Goal: Transaction & Acquisition: Purchase product/service

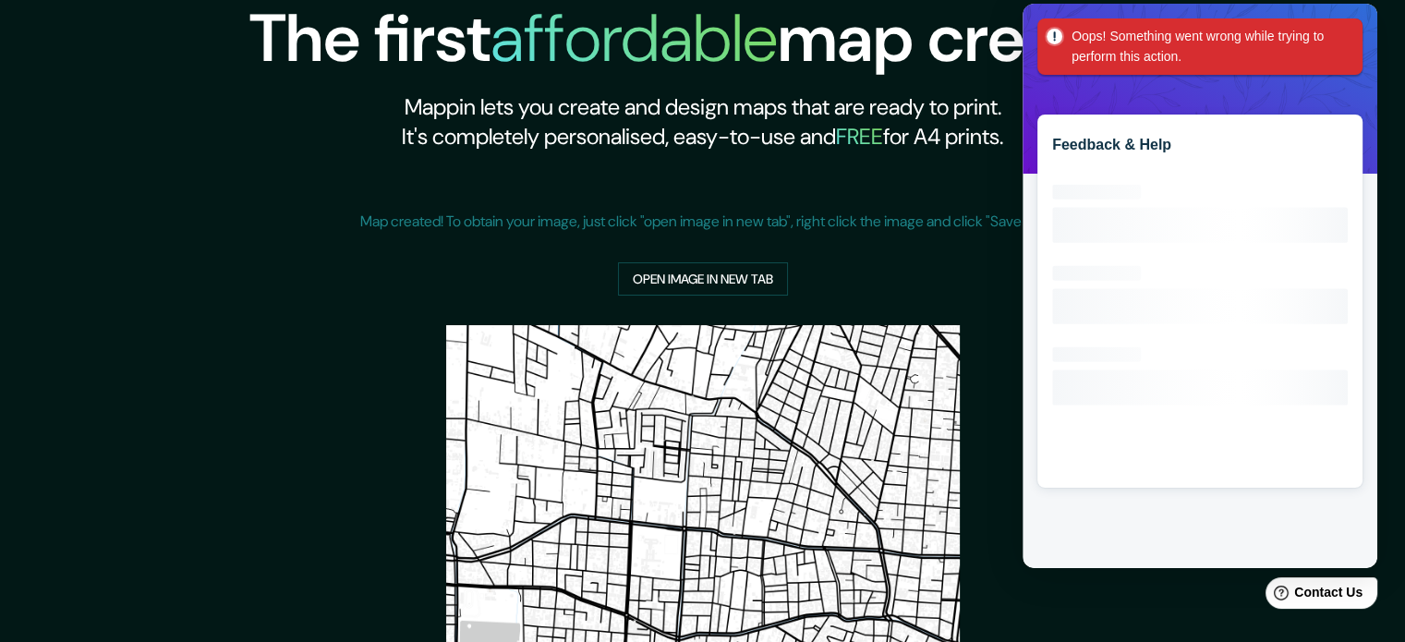
click at [1342, 23] on div "Oops! Something went wrong while trying to perform this action." at bounding box center [1199, 46] width 325 height 56
click at [1382, 119] on div "The first affordable map creator. Mappin lets you create and design maps that a…" at bounding box center [702, 494] width 1405 height 988
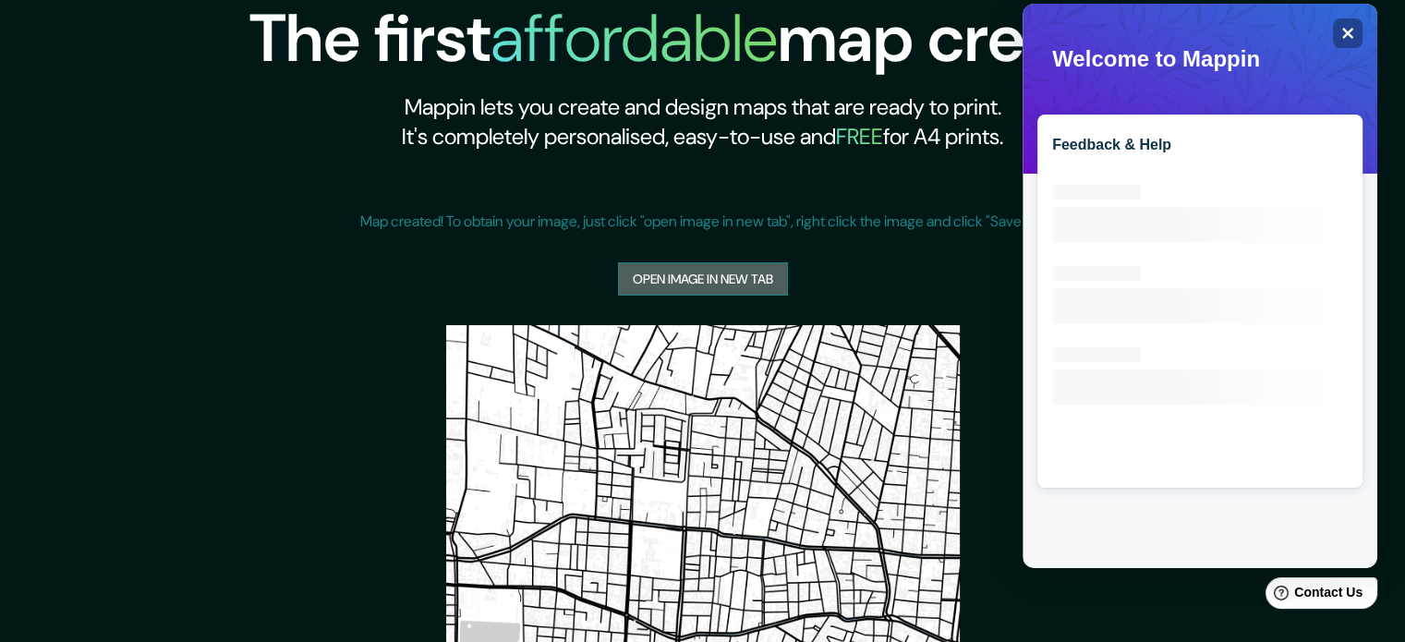
click at [647, 287] on link "Open image in new tab" at bounding box center [703, 279] width 170 height 34
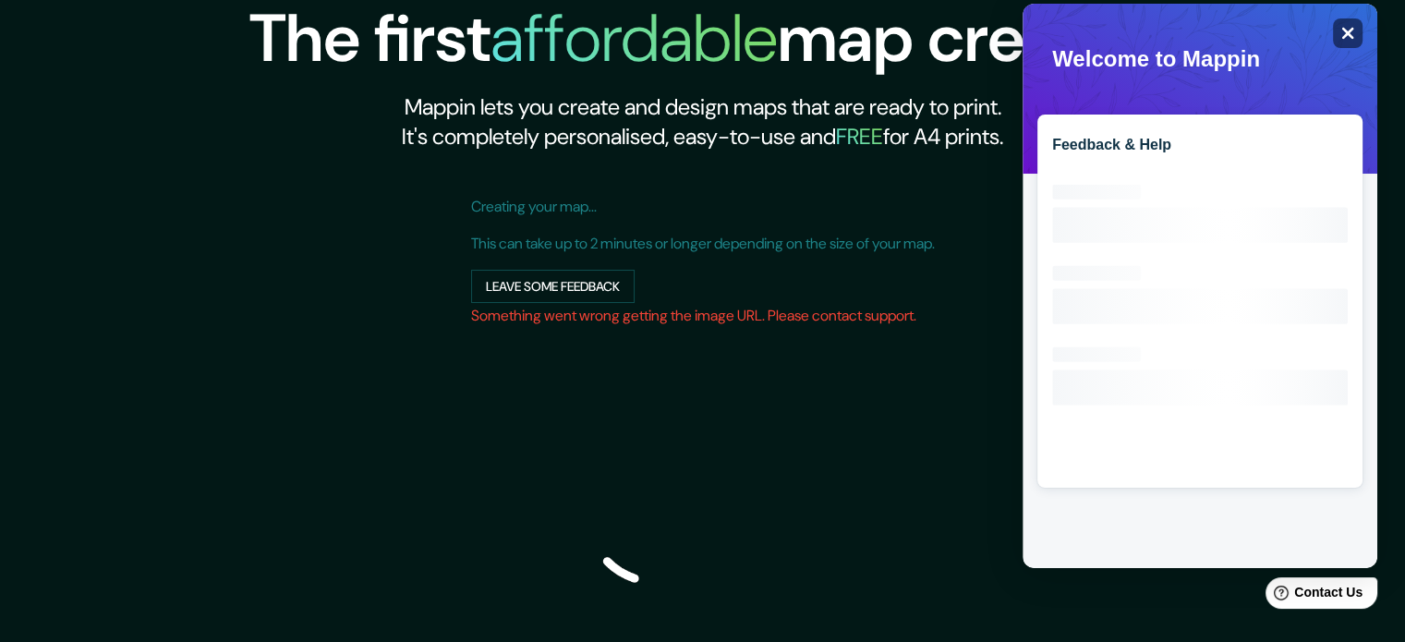
click at [1345, 32] on icon "Close" at bounding box center [1347, 33] width 14 height 14
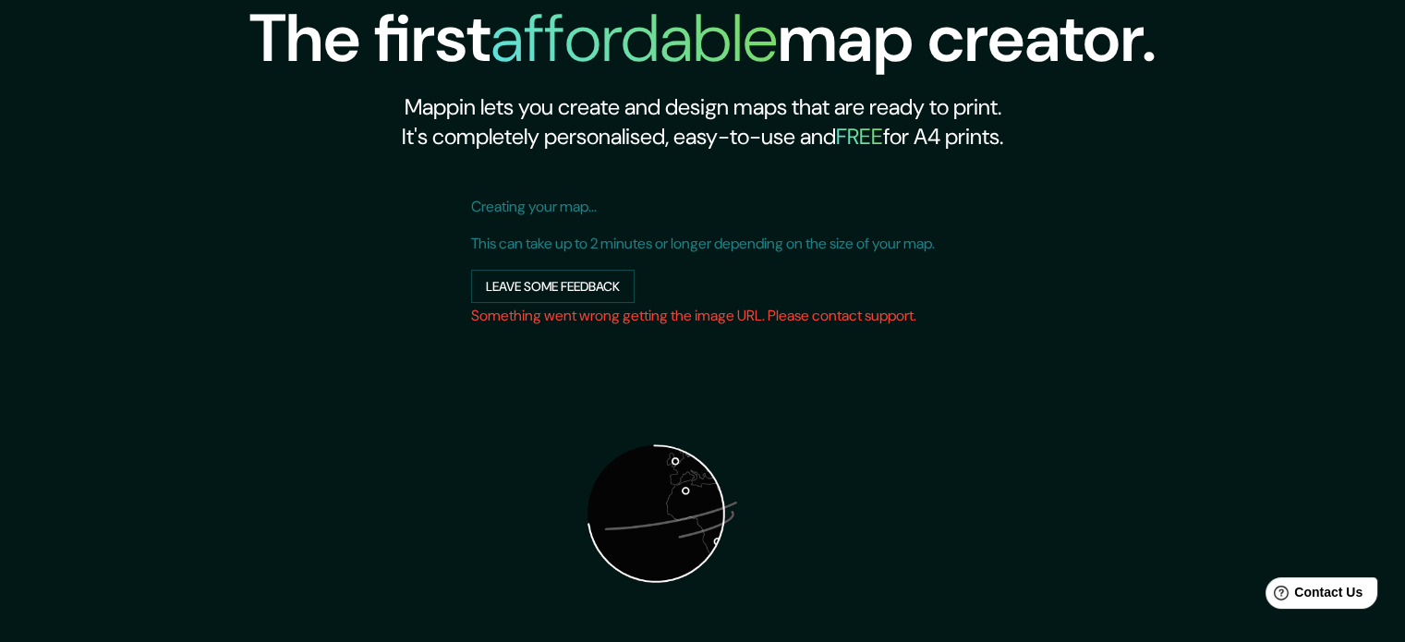
click at [639, 513] on img at bounding box center [656, 514] width 370 height 370
click at [532, 210] on p "Creating your map..." at bounding box center [703, 207] width 464 height 22
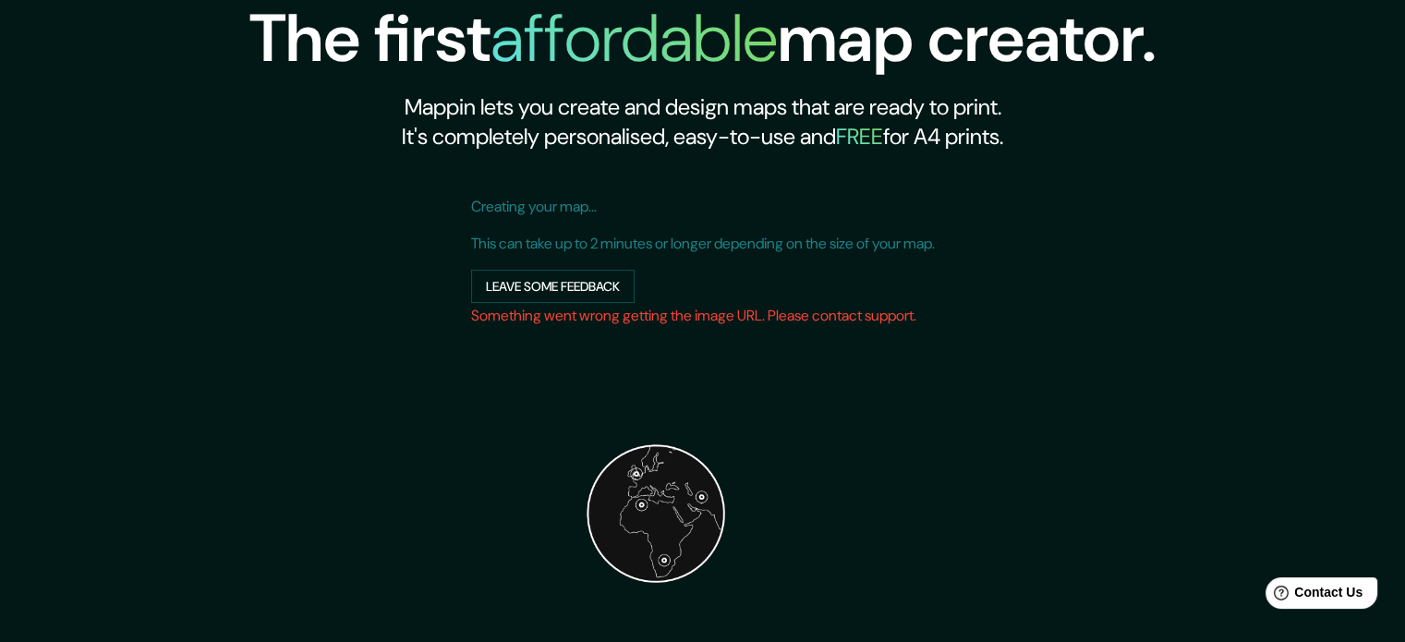
click at [497, 208] on p "Creating your map..." at bounding box center [703, 207] width 464 height 22
drag, startPoint x: 631, startPoint y: 194, endPoint x: 614, endPoint y: 228, distance: 38.0
click at [631, 198] on div "Creating your map... This can take up to 2 minutes or longer depending on the s…" at bounding box center [703, 442] width 464 height 522
click at [582, 244] on p "This can take up to 2 minutes or longer depending on the size of your map." at bounding box center [703, 244] width 464 height 22
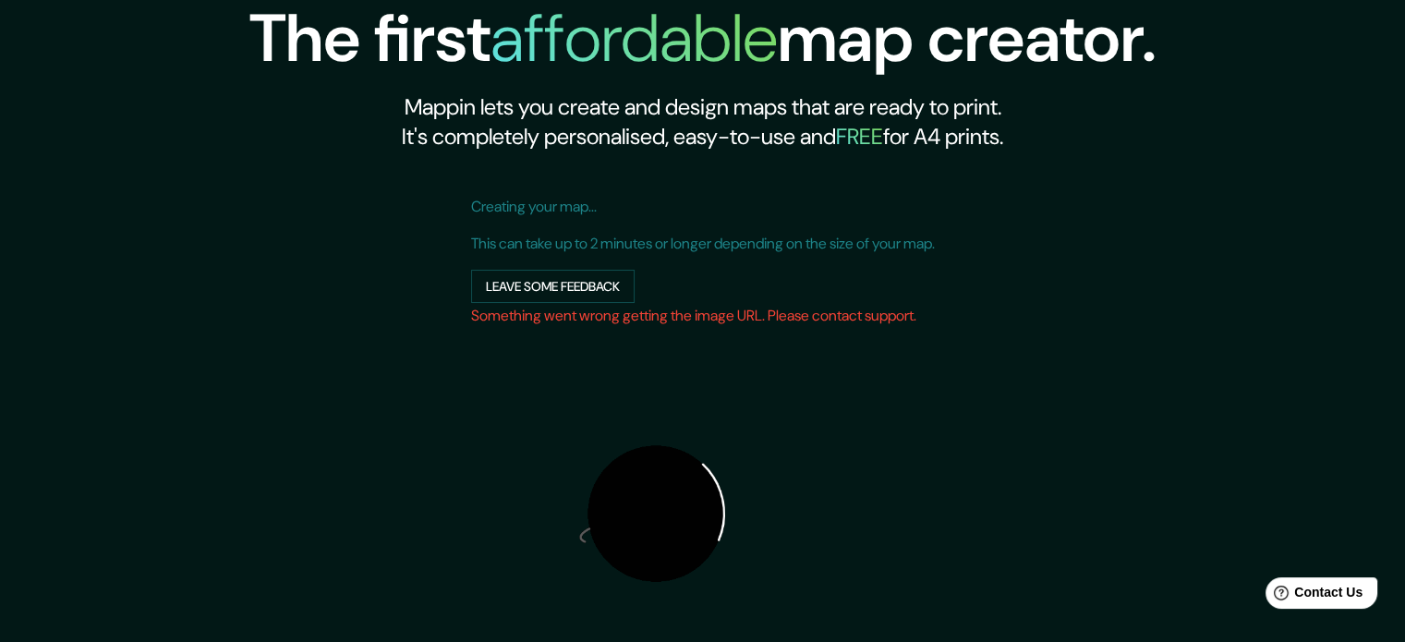
click at [496, 332] on img at bounding box center [656, 514] width 370 height 370
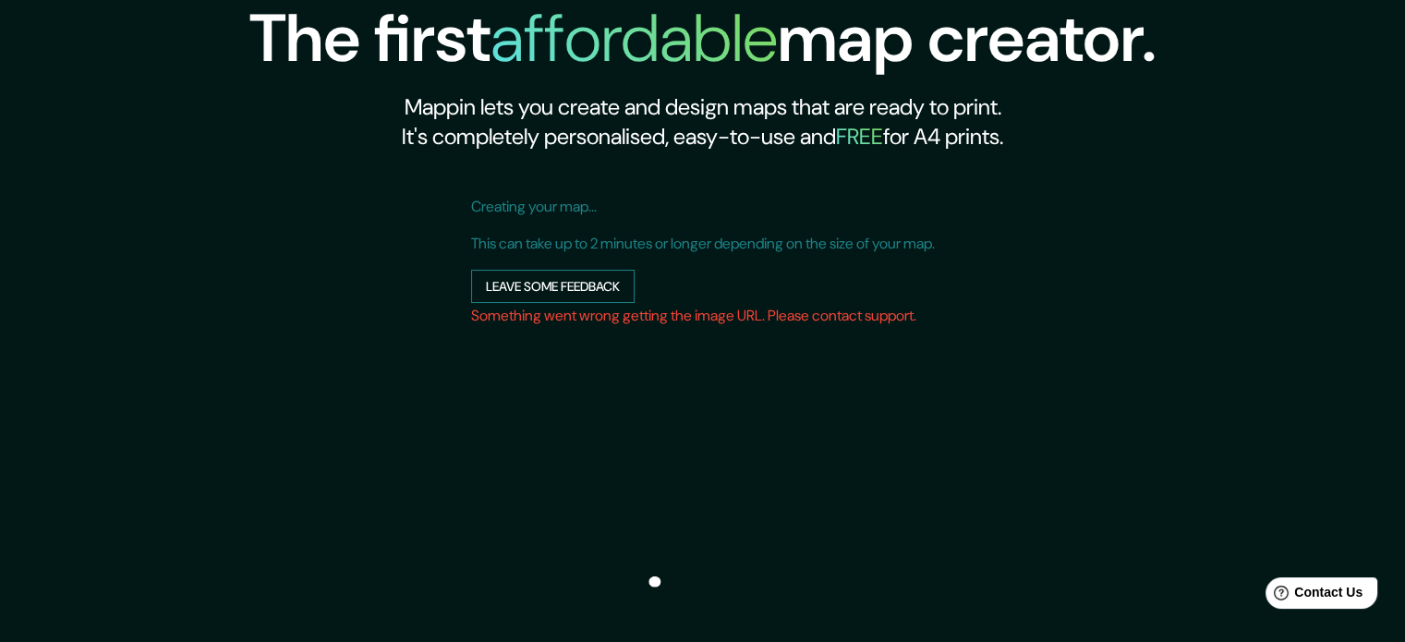
click at [536, 292] on button "Leave some feedback" at bounding box center [553, 287] width 164 height 34
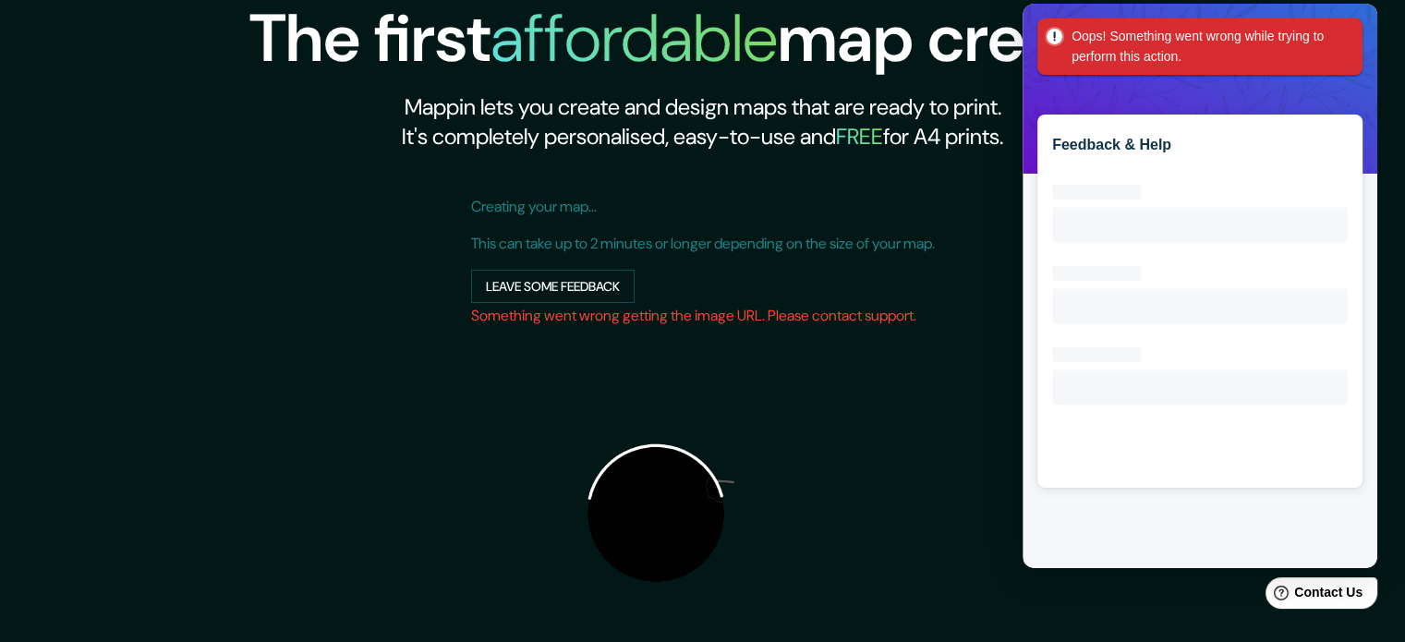
drag, startPoint x: 633, startPoint y: 413, endPoint x: 851, endPoint y: 10, distance: 458.0
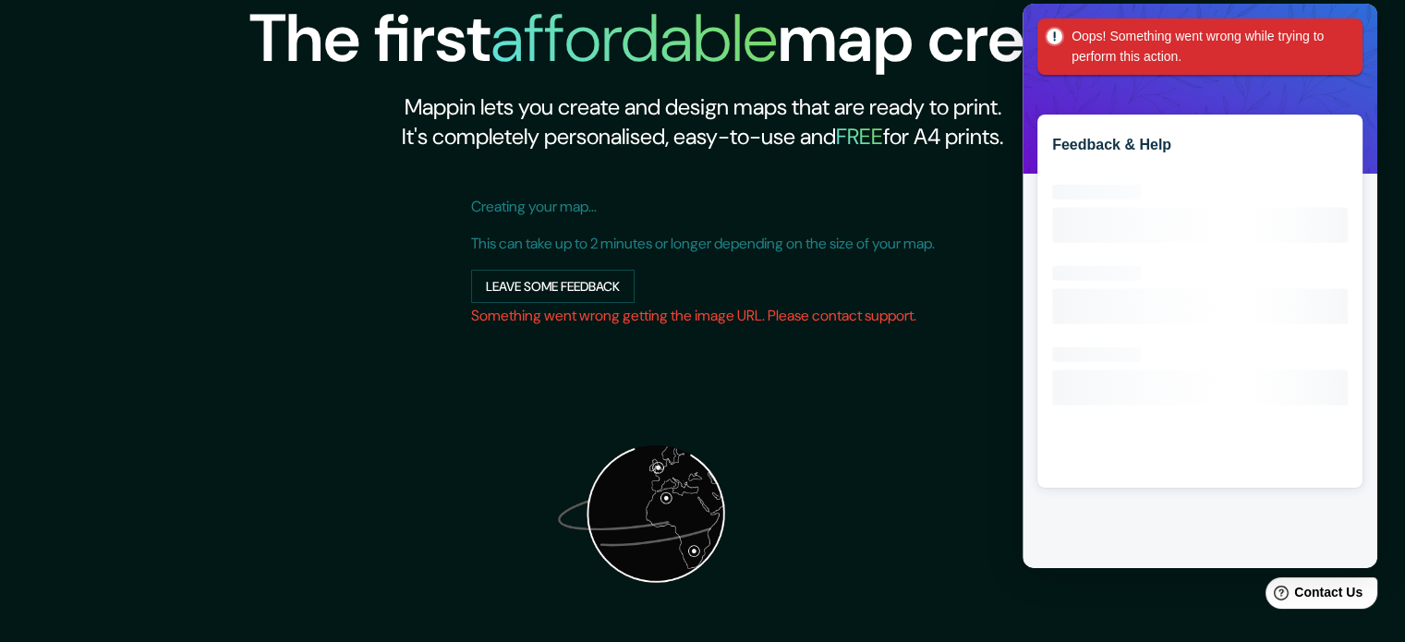
click at [634, 412] on img at bounding box center [656, 514] width 370 height 370
